Goal: Check status

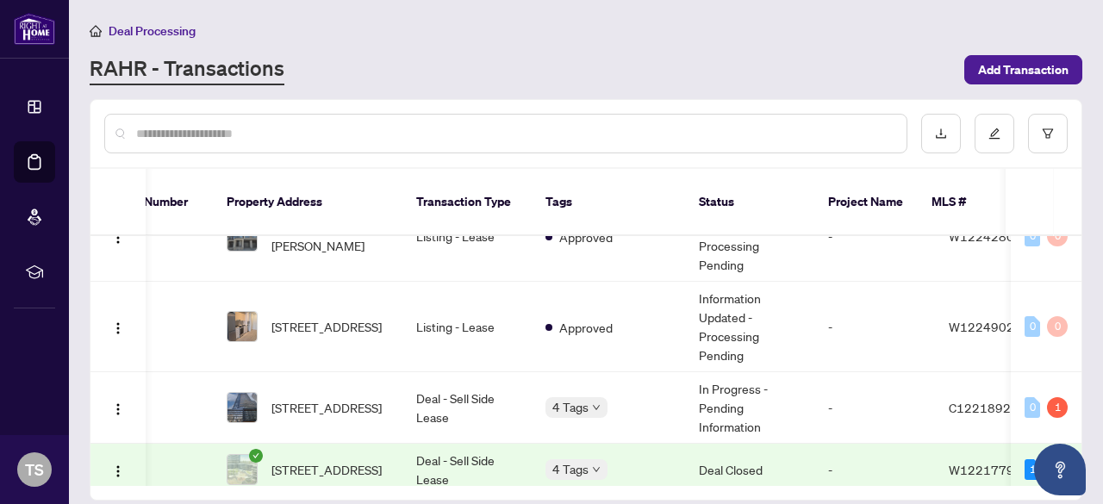
scroll to position [1115, 53]
click at [935, 370] on td "C12218927" at bounding box center [986, 405] width 103 height 71
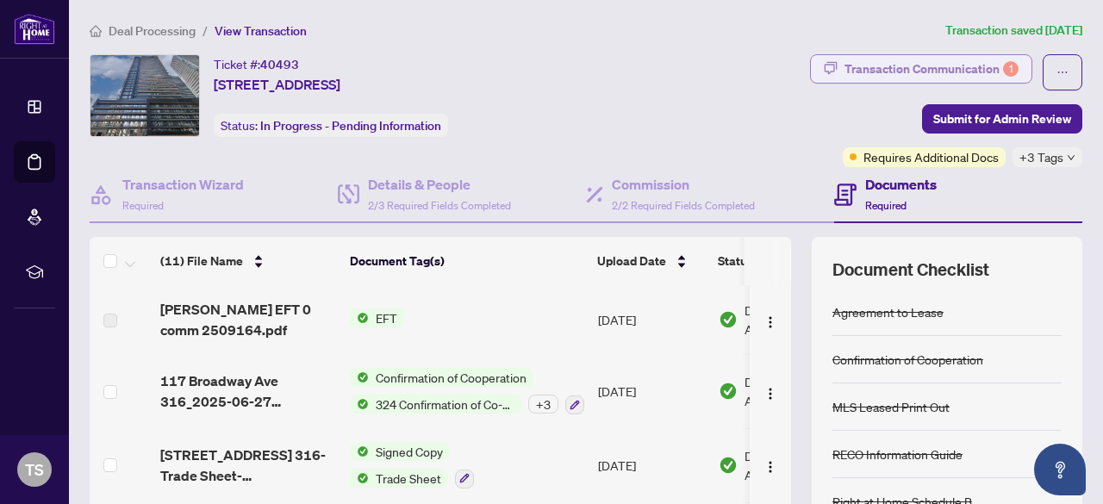
click at [956, 64] on div "Transaction Communication 1" at bounding box center [931, 69] width 174 height 28
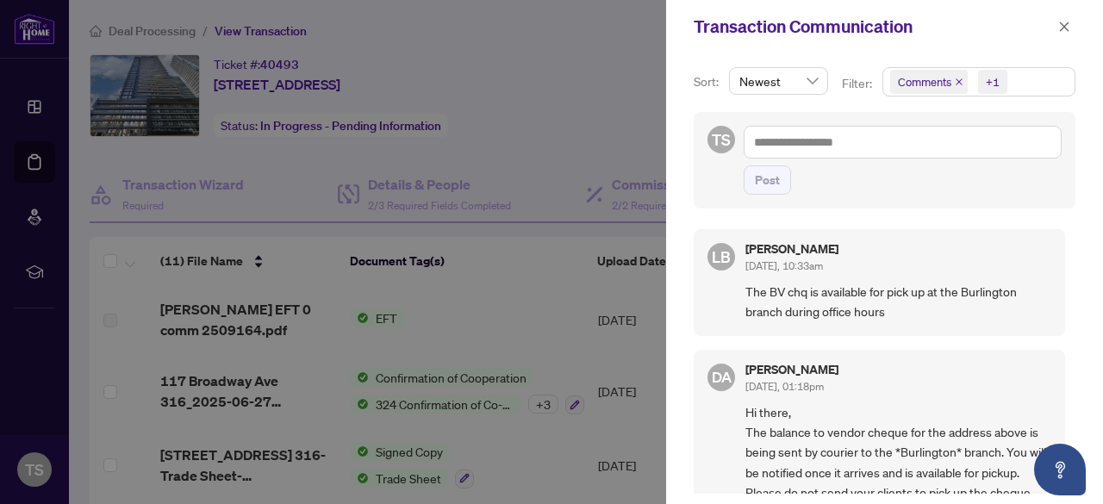
click at [1061, 241] on div "LB Linda Bujupi Jul/09/2025, 10:33am The BV chq is available for pick up at the…" at bounding box center [884, 356] width 382 height 275
click at [1061, 28] on icon "close" at bounding box center [1064, 27] width 12 height 12
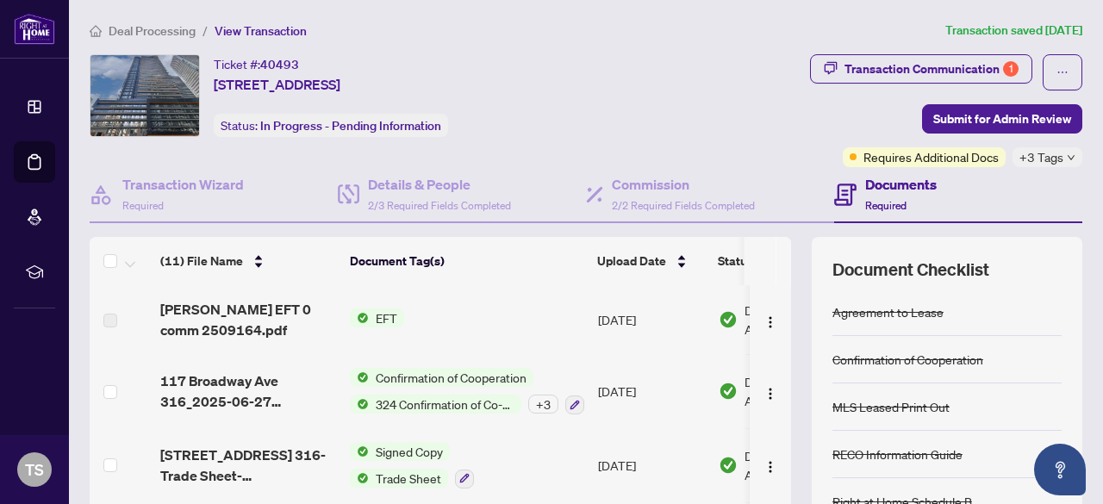
click at [140, 26] on span "Deal Processing" at bounding box center [152, 31] width 87 height 16
